Goal: Complete application form

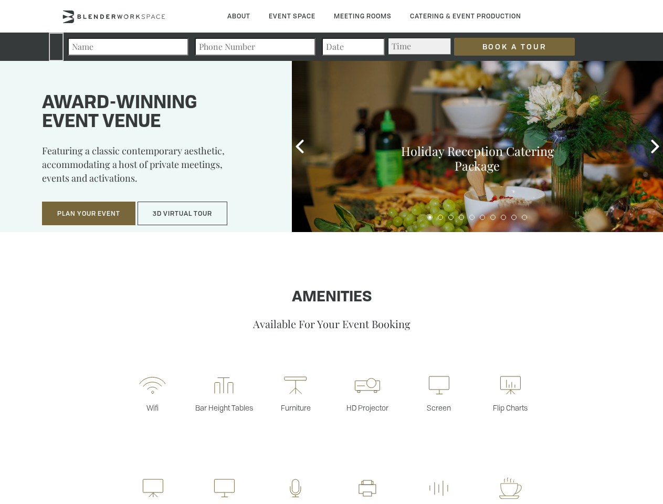
click at [506, 47] on input "Book a Tour" at bounding box center [514, 47] width 121 height 18
click at [89, 214] on button "Plan Your Event" at bounding box center [88, 214] width 93 height 24
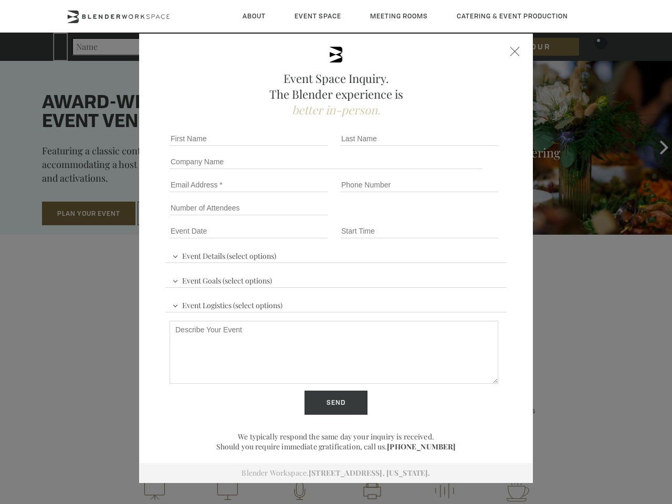
click at [183, 214] on input "Number of Attendees" at bounding box center [249, 208] width 158 height 15
click at [300, 146] on div "First name *" at bounding box center [250, 138] width 171 height 23
click at [655, 146] on div "Event Space Inquiry. The Blender experience is better in-person. Event Details …" at bounding box center [336, 252] width 672 height 504
click at [430, 217] on fieldset "Number of Attendees Budget Range" at bounding box center [335, 207] width 341 height 23
click at [440, 217] on fieldset "Number of Attendees Budget Range" at bounding box center [335, 207] width 341 height 23
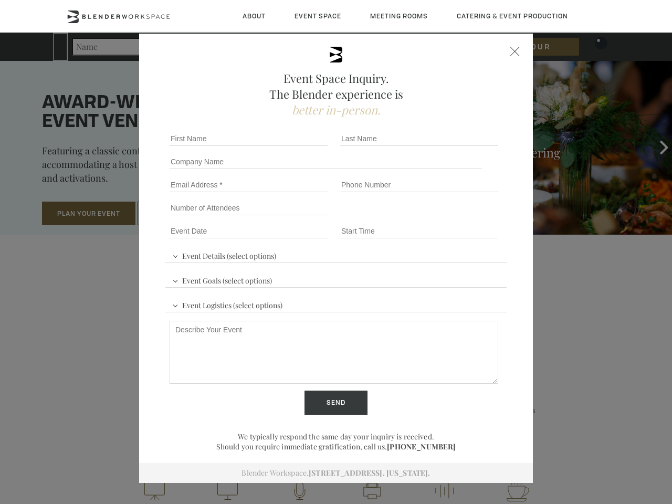
click at [451, 217] on fieldset "Number of Attendees Budget Range" at bounding box center [335, 207] width 341 height 23
click at [461, 217] on fieldset "Number of Attendees Budget Range" at bounding box center [335, 207] width 341 height 23
click at [472, 217] on fieldset "Number of Attendees Budget Range" at bounding box center [335, 207] width 341 height 23
